Goal: Task Accomplishment & Management: Manage account settings

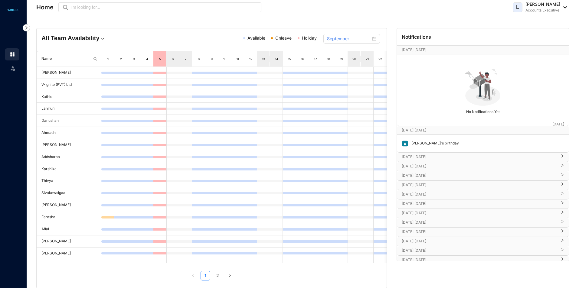
click at [428, 156] on p "[DATE] [DATE]" at bounding box center [479, 157] width 155 height 6
click at [428, 155] on p "[DATE] [DATE]" at bounding box center [479, 157] width 155 height 6
click at [449, 157] on p "[DATE] [DATE]" at bounding box center [479, 157] width 155 height 6
click at [433, 184] on p "[DATE] [DATE]" at bounding box center [479, 184] width 155 height 6
click at [436, 158] on p "[DATE] [DATE]" at bounding box center [479, 157] width 155 height 6
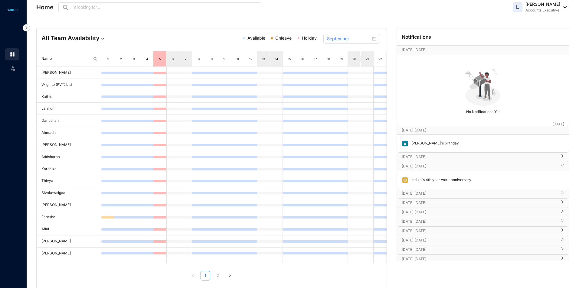
click at [433, 169] on div "[DATE] [DATE]" at bounding box center [483, 166] width 172 height 9
click at [449, 164] on p "[DATE] [DATE]" at bounding box center [479, 166] width 155 height 6
click at [527, 170] on div "[DATE] [DATE]" at bounding box center [483, 166] width 172 height 9
click at [557, 169] on div at bounding box center [560, 166] width 7 height 7
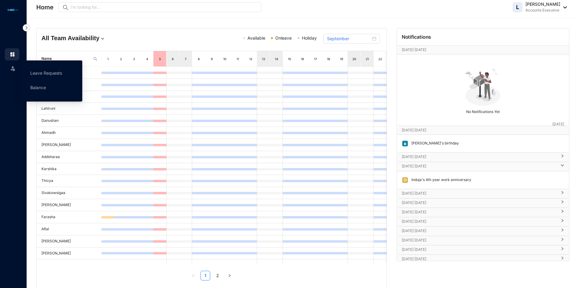
click at [14, 68] on img at bounding box center [13, 68] width 6 height 6
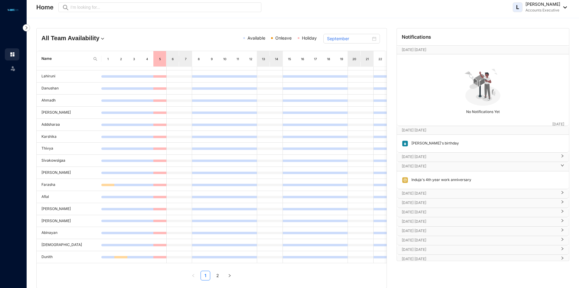
click at [444, 165] on p "[DATE] [DATE]" at bounding box center [479, 166] width 155 height 6
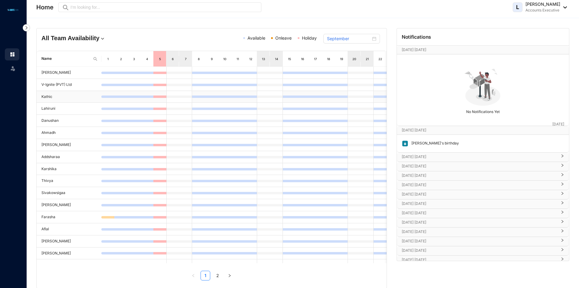
click at [51, 100] on td "Kathic" at bounding box center [69, 97] width 65 height 12
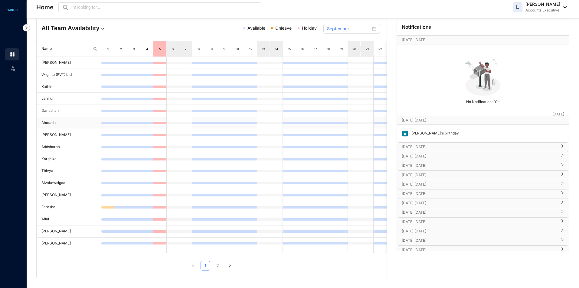
click at [51, 123] on td "Ahmadh" at bounding box center [69, 123] width 65 height 12
click at [90, 122] on td "Ahmadh" at bounding box center [69, 123] width 65 height 12
click at [52, 123] on td "Ahmadh" at bounding box center [69, 123] width 65 height 12
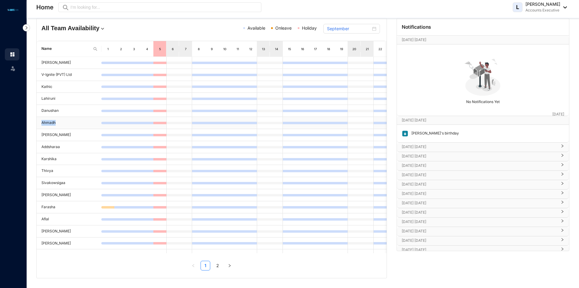
click at [52, 123] on td "Ahmadh" at bounding box center [69, 123] width 65 height 12
click at [50, 123] on td "Ahmadh" at bounding box center [69, 123] width 65 height 12
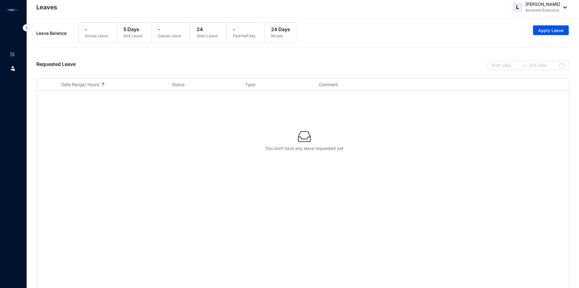
click at [128, 31] on p "5 Days" at bounding box center [132, 29] width 19 height 7
click at [204, 37] on p "Short Leave" at bounding box center [207, 36] width 21 height 6
click at [207, 33] on p "Short Leave" at bounding box center [207, 36] width 21 height 6
drag, startPoint x: 209, startPoint y: 31, endPoint x: 183, endPoint y: 33, distance: 26.7
click at [183, 33] on div "- Annual Leave 5 Days Sick Leave - Casual Leave 24 Short Leave - Paid Half day …" at bounding box center [187, 32] width 218 height 20
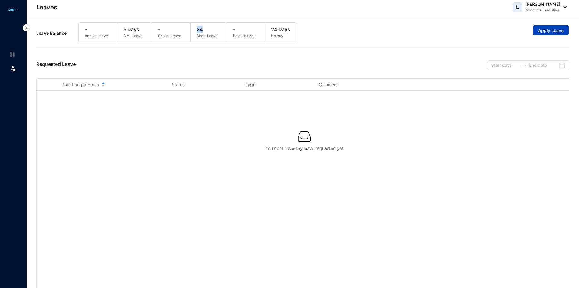
click at [557, 28] on span "Apply Leave" at bounding box center [550, 31] width 25 height 6
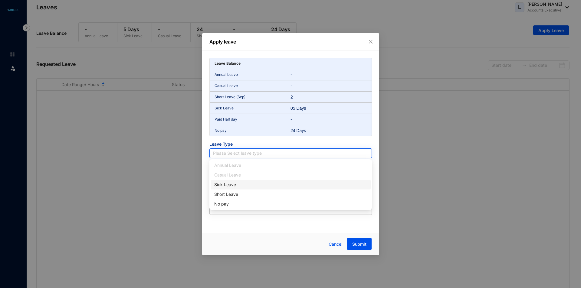
click at [277, 153] on input "search" at bounding box center [290, 153] width 155 height 9
click at [234, 183] on div "Sick Leave" at bounding box center [290, 184] width 153 height 7
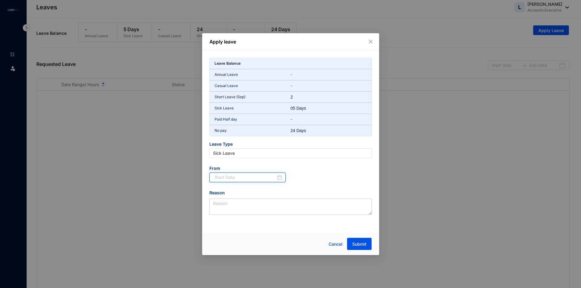
click at [254, 179] on input at bounding box center [245, 177] width 62 height 7
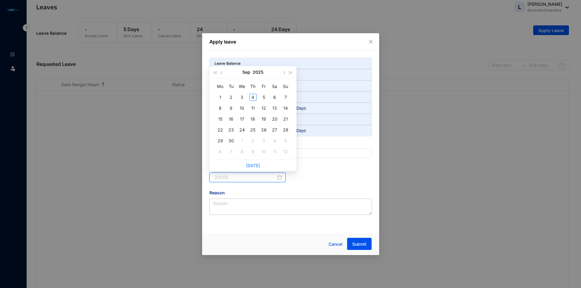
type input "2025-09-04"
type input "2025-09-02"
click at [231, 100] on div "2" at bounding box center [230, 97] width 7 height 7
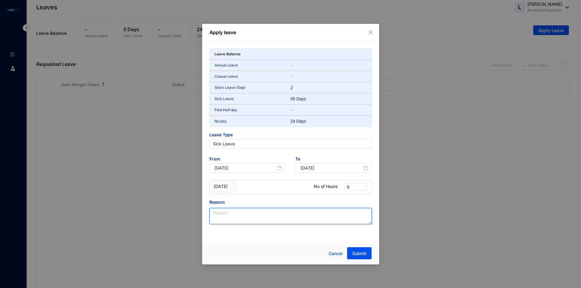
click at [242, 217] on textarea "Reason" at bounding box center [290, 216] width 162 height 16
type textarea "W"
type textarea "Wheezing"
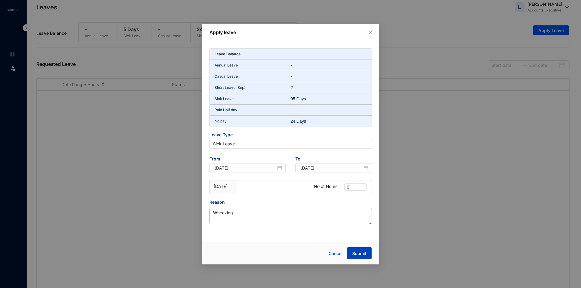
click at [363, 256] on span "Submit" at bounding box center [359, 254] width 14 height 6
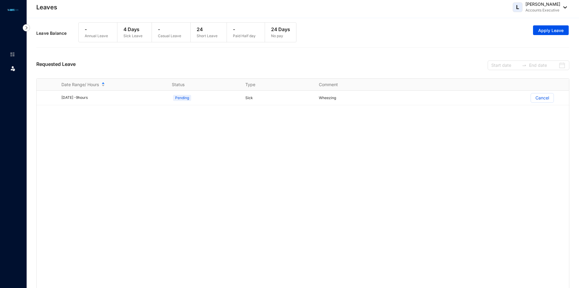
click at [540, 8] on p "Accounts Executive" at bounding box center [542, 10] width 35 height 6
click at [541, 20] on link "Profile Details" at bounding box center [534, 21] width 56 height 6
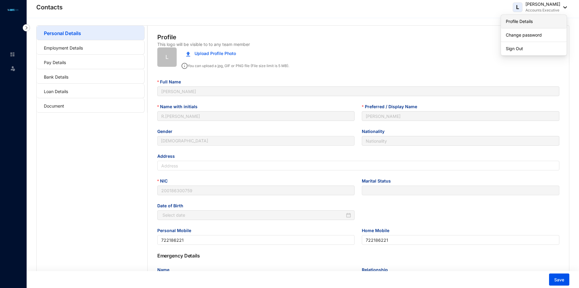
type input "2001-12-28"
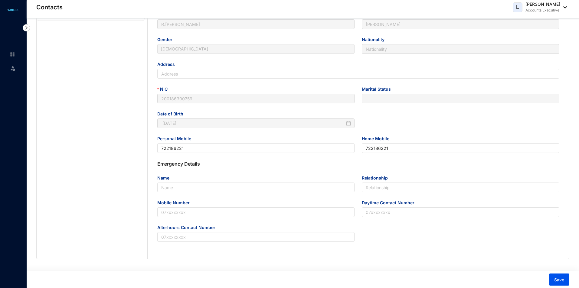
scroll to position [92, 0]
click at [208, 189] on input "Name" at bounding box center [256, 188] width 198 height 10
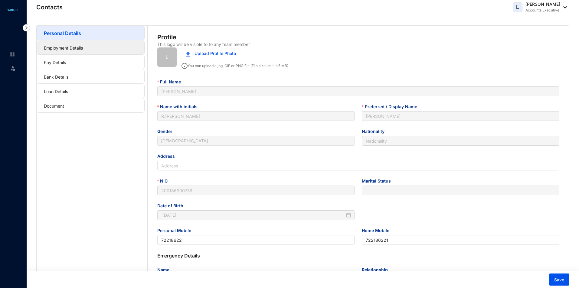
click at [66, 50] on link "Employment Details" at bounding box center [63, 47] width 39 height 5
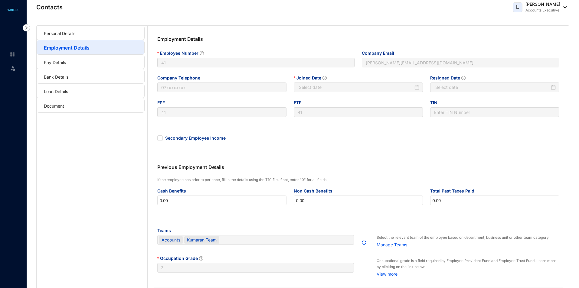
type input "2024-10-21"
type input "Invalid Date"
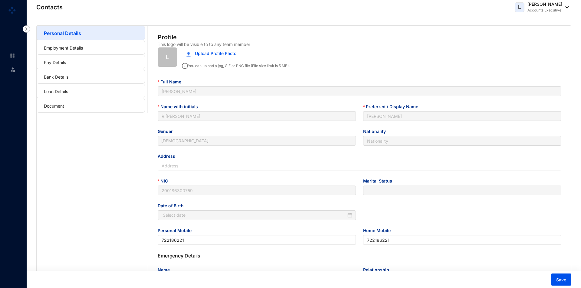
type input "2001-12-28"
click at [64, 50] on link "Employment Details" at bounding box center [63, 47] width 39 height 5
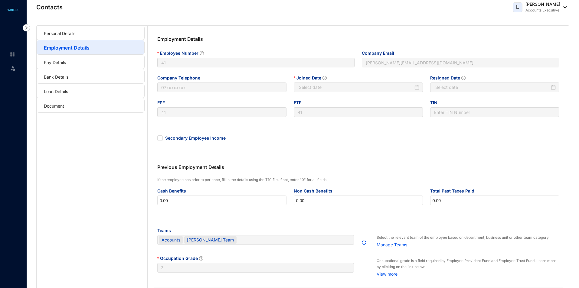
type input "2024-10-21"
type input "Invalid Date"
click at [66, 61] on link "Pay Details" at bounding box center [55, 62] width 22 height 5
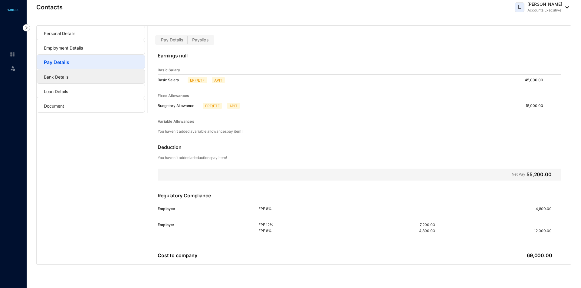
click at [65, 74] on link "Bank Details" at bounding box center [56, 76] width 25 height 5
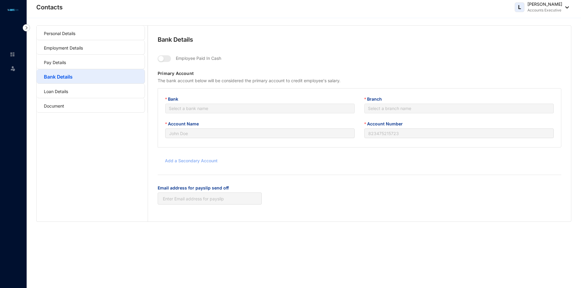
type input "R.Lakshika"
type input "8016215517"
type input "lakshika.vignite@gmail.com"
click at [67, 92] on link "Loan Details" at bounding box center [56, 91] width 24 height 5
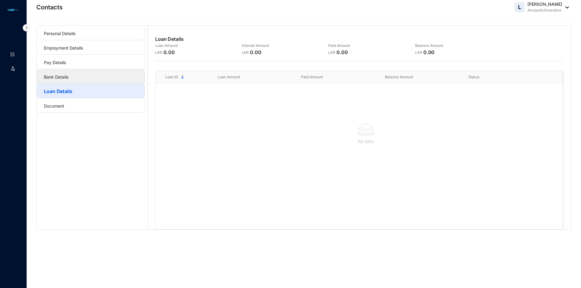
click at [68, 78] on link "Bank Details" at bounding box center [56, 76] width 25 height 5
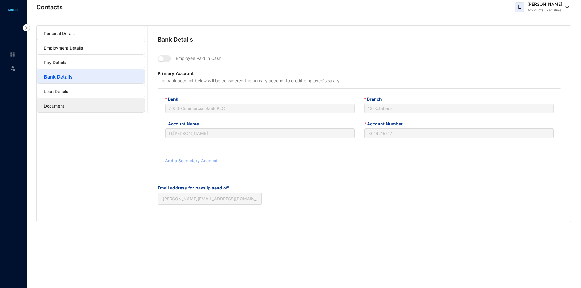
click at [56, 109] on link "Document" at bounding box center [54, 105] width 20 height 5
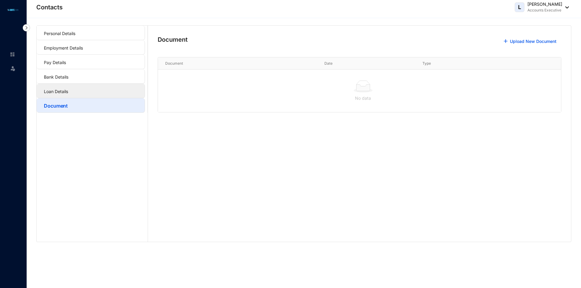
click at [60, 89] on link "Loan Details" at bounding box center [56, 91] width 24 height 5
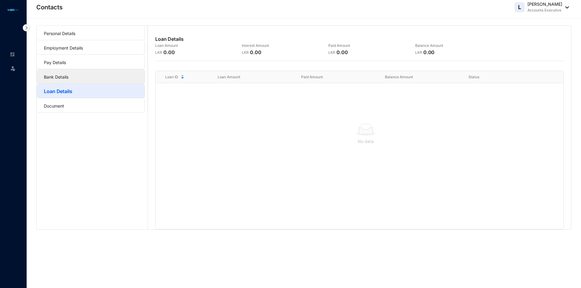
click at [62, 75] on link "Bank Details" at bounding box center [56, 76] width 25 height 5
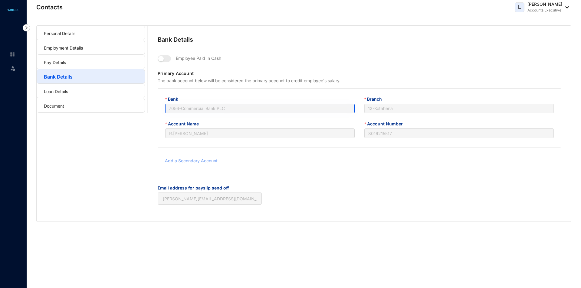
click at [306, 110] on span "7056 - Commercial Bank PLC" at bounding box center [260, 108] width 182 height 9
click at [73, 74] on link "Bank Details" at bounding box center [58, 77] width 29 height 6
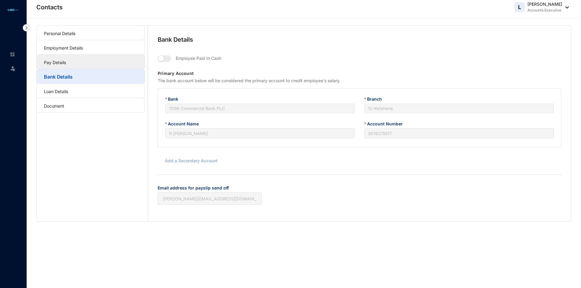
click at [66, 65] on link "Pay Details" at bounding box center [55, 62] width 22 height 5
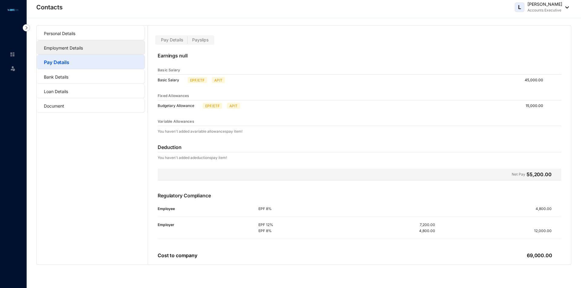
click at [83, 48] on link "Employment Details" at bounding box center [63, 47] width 39 height 5
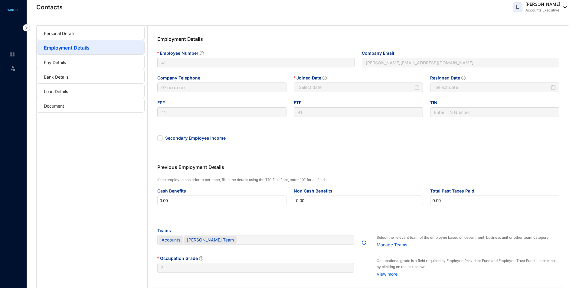
type input "2024-10-21"
type input "Invalid Date"
click at [66, 63] on link "Pay Details" at bounding box center [55, 62] width 22 height 5
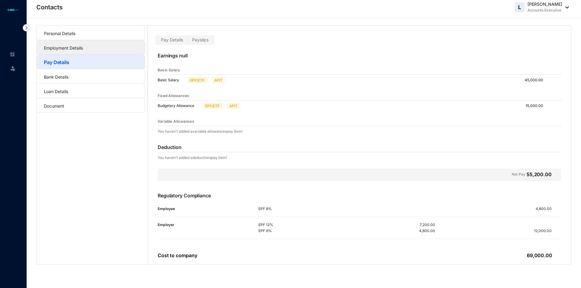
click at [83, 51] on link "Employment Details" at bounding box center [63, 47] width 39 height 5
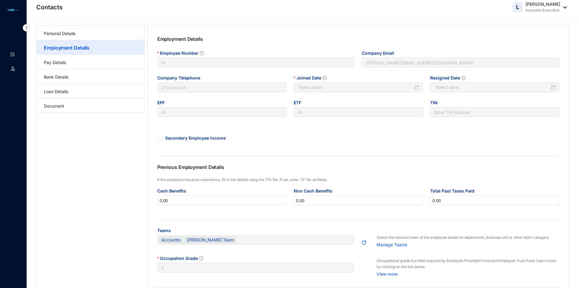
type input "2024-10-21"
type input "Invalid Date"
click at [90, 45] on link "Employment Details" at bounding box center [67, 48] width 46 height 6
click at [67, 32] on link "Personal Details" at bounding box center [59, 33] width 31 height 5
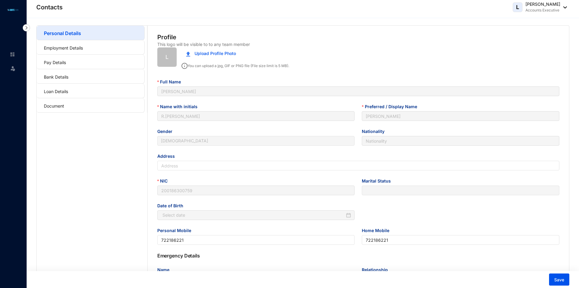
type input "2001-12-28"
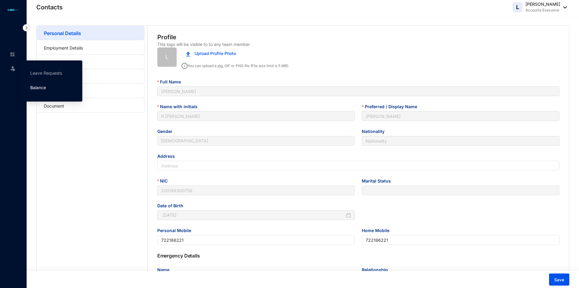
click at [46, 88] on link "Balance" at bounding box center [38, 87] width 16 height 5
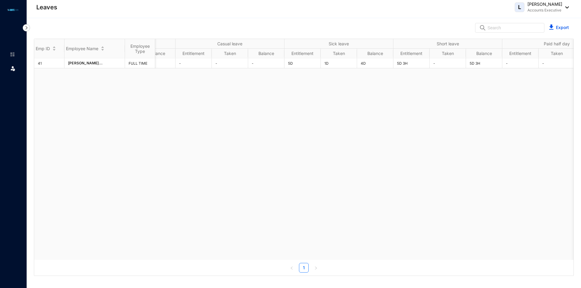
scroll to position [0, 159]
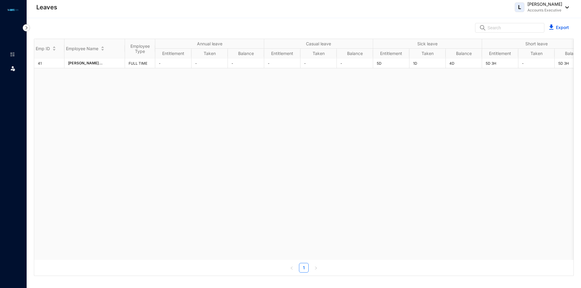
click at [107, 69] on div "41 Lakshika Ramakrishna... FULL TIME - - - - - - 5D 1D 4D 5D 3H - 5D 3H - - - 2…" at bounding box center [303, 159] width 539 height 202
click at [11, 13] on div at bounding box center [15, 21] width 30 height 19
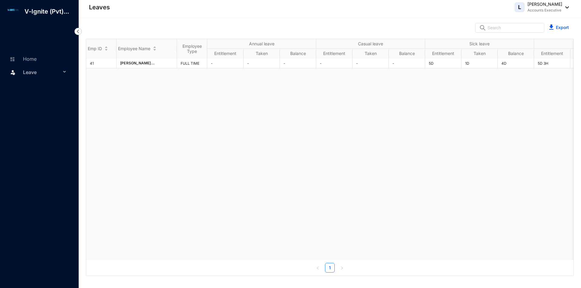
click at [538, 4] on p "[PERSON_NAME]" at bounding box center [544, 4] width 35 height 6
click at [567, 7] on img at bounding box center [565, 7] width 7 height 2
